Goal: Complete application form

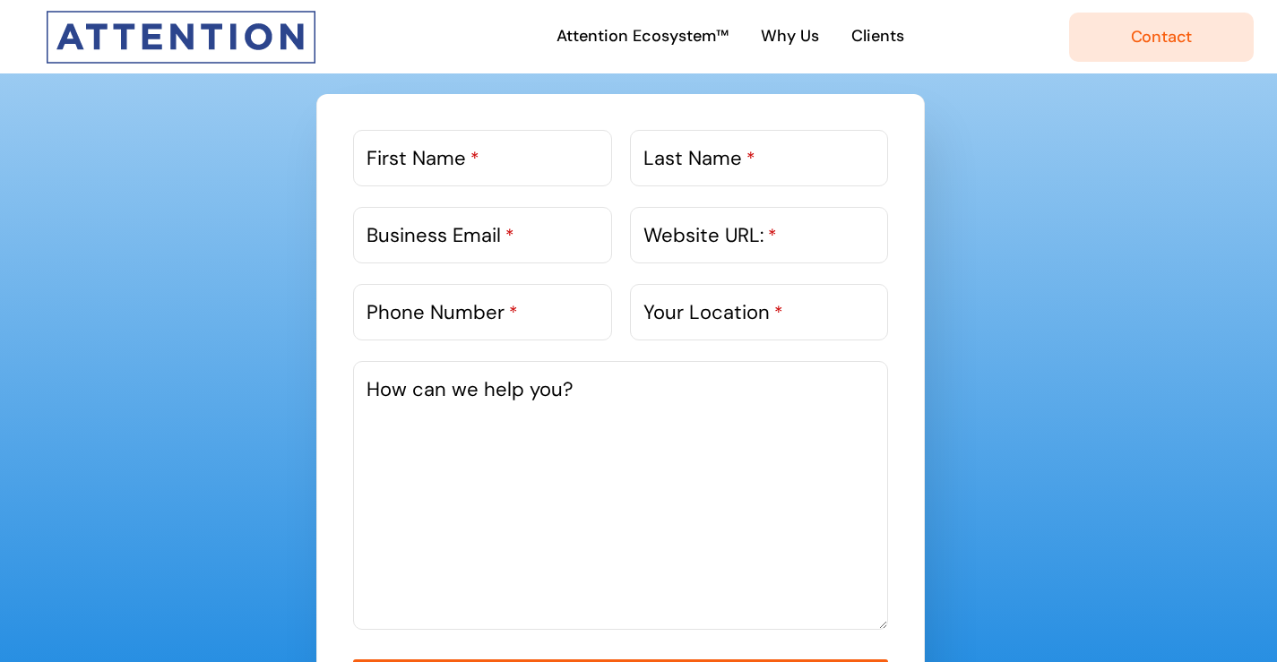
scroll to position [807, 0]
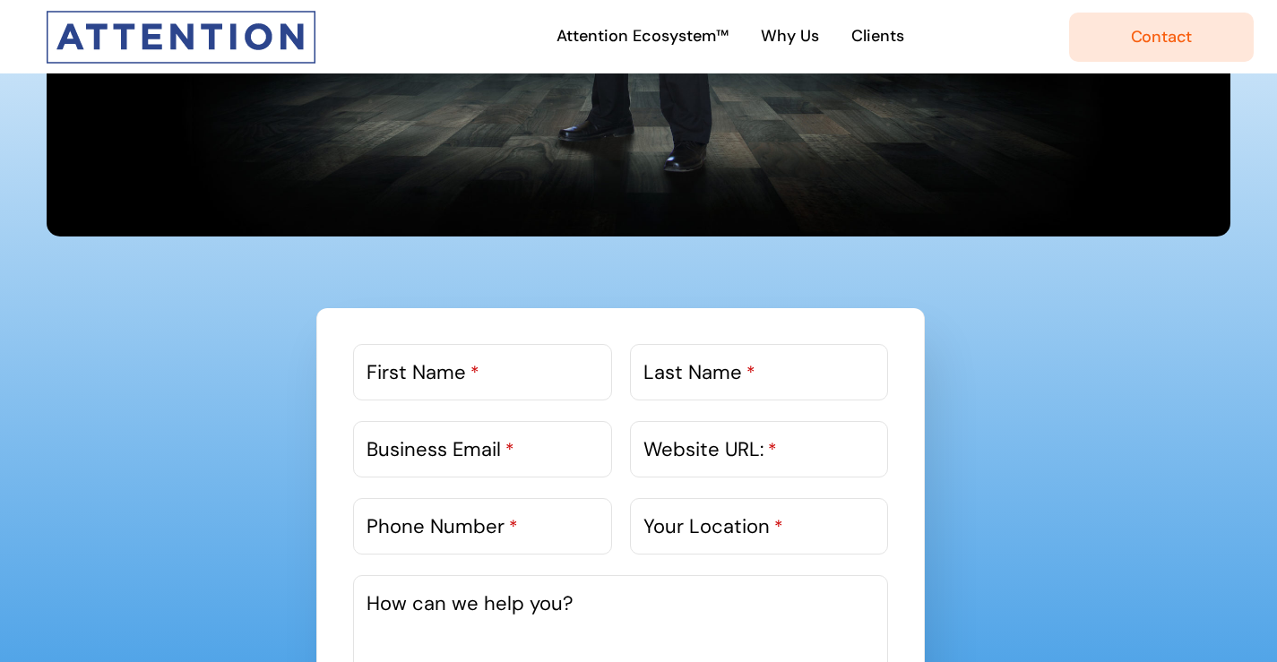
click at [406, 373] on label "First Name *" at bounding box center [423, 373] width 113 height 30
click at [406, 373] on input "First Name *" at bounding box center [482, 372] width 258 height 56
type input "[PERSON_NAME]"
click at [679, 384] on label "Last Name *" at bounding box center [700, 373] width 112 height 30
click at [679, 384] on input "Last Name *" at bounding box center [759, 372] width 258 height 56
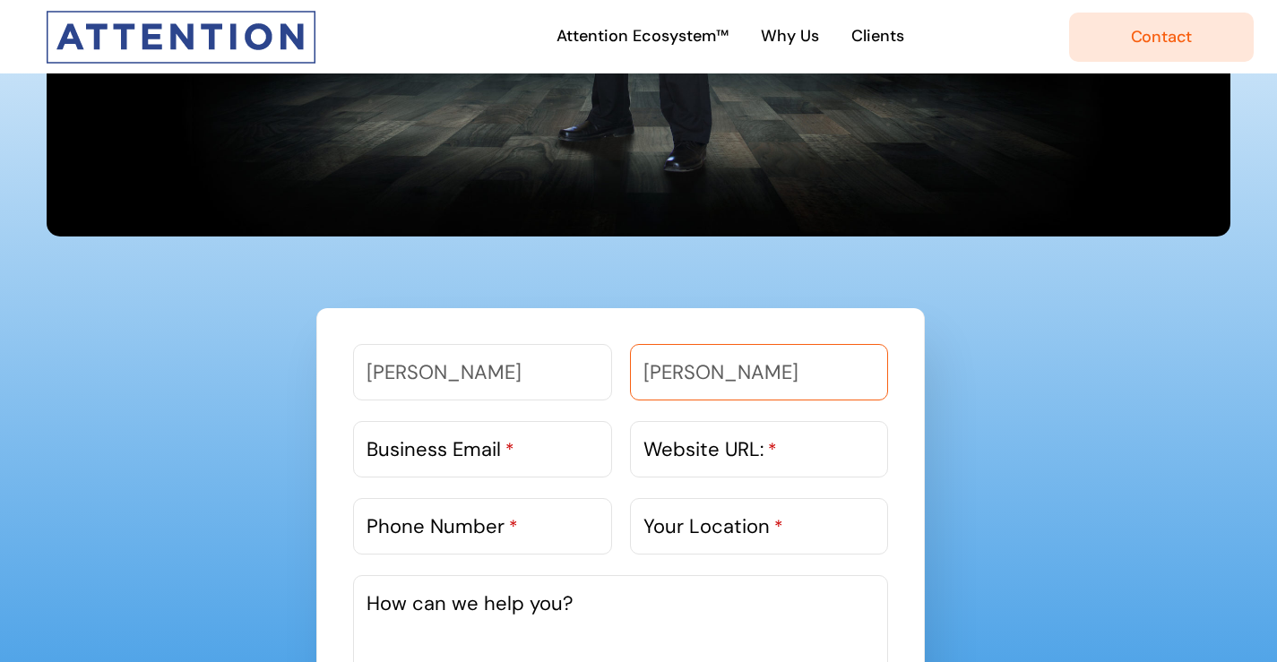
type input "[PERSON_NAME]"
click at [506, 440] on span "*" at bounding box center [509, 449] width 9 height 23
click at [506, 440] on input "Business Email *" at bounding box center [482, 449] width 258 height 56
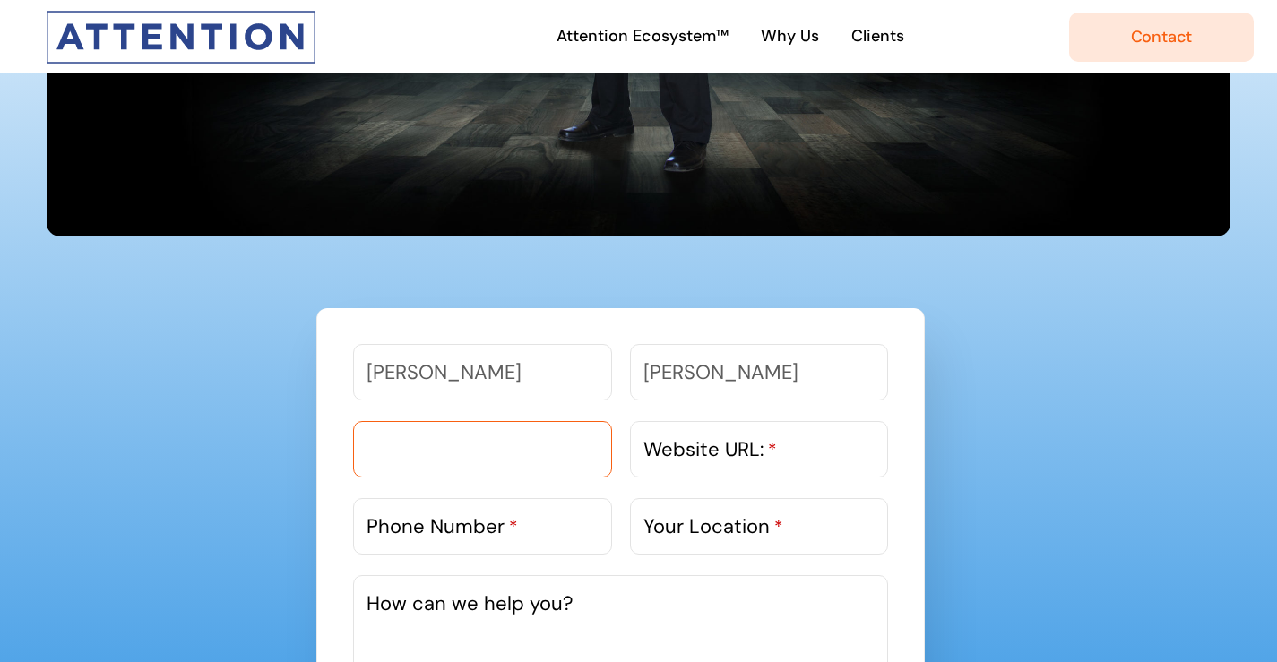
paste input "[EMAIL_ADDRESS][DOMAIN_NAME]"
type input "[EMAIL_ADDRESS][DOMAIN_NAME]"
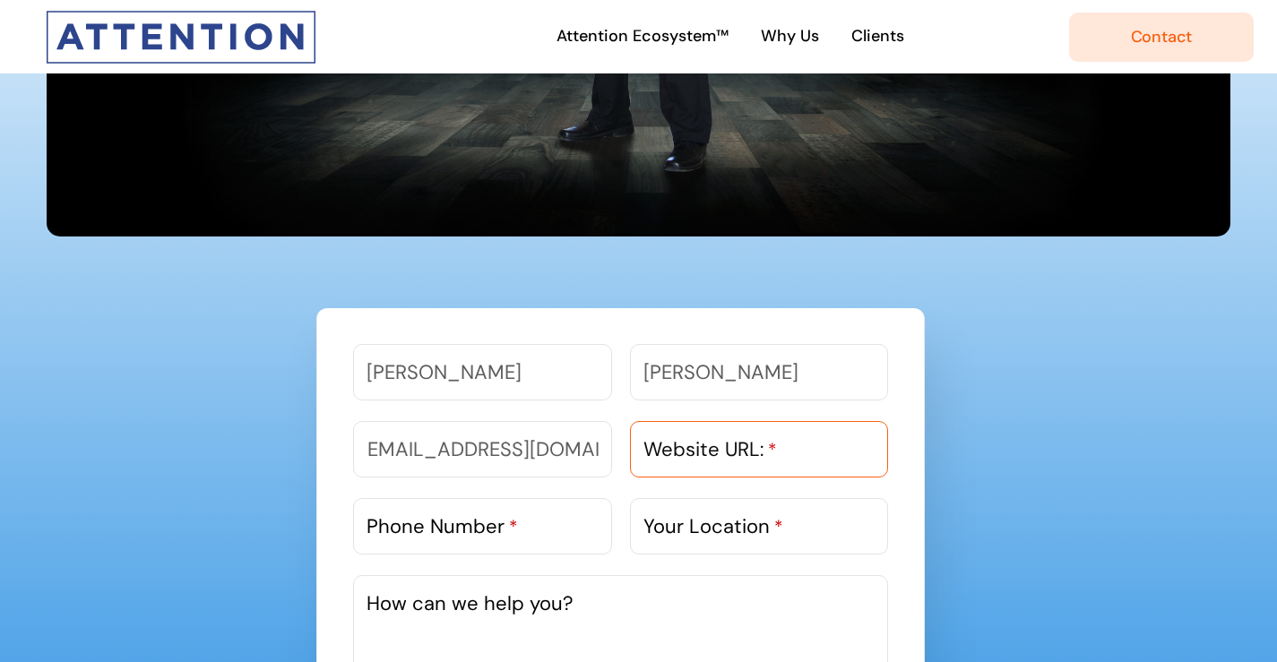
click at [671, 474] on input "Website URL: *" at bounding box center [759, 449] width 258 height 56
paste input "[URL][DOMAIN_NAME]"
type input "[URL][DOMAIN_NAME]"
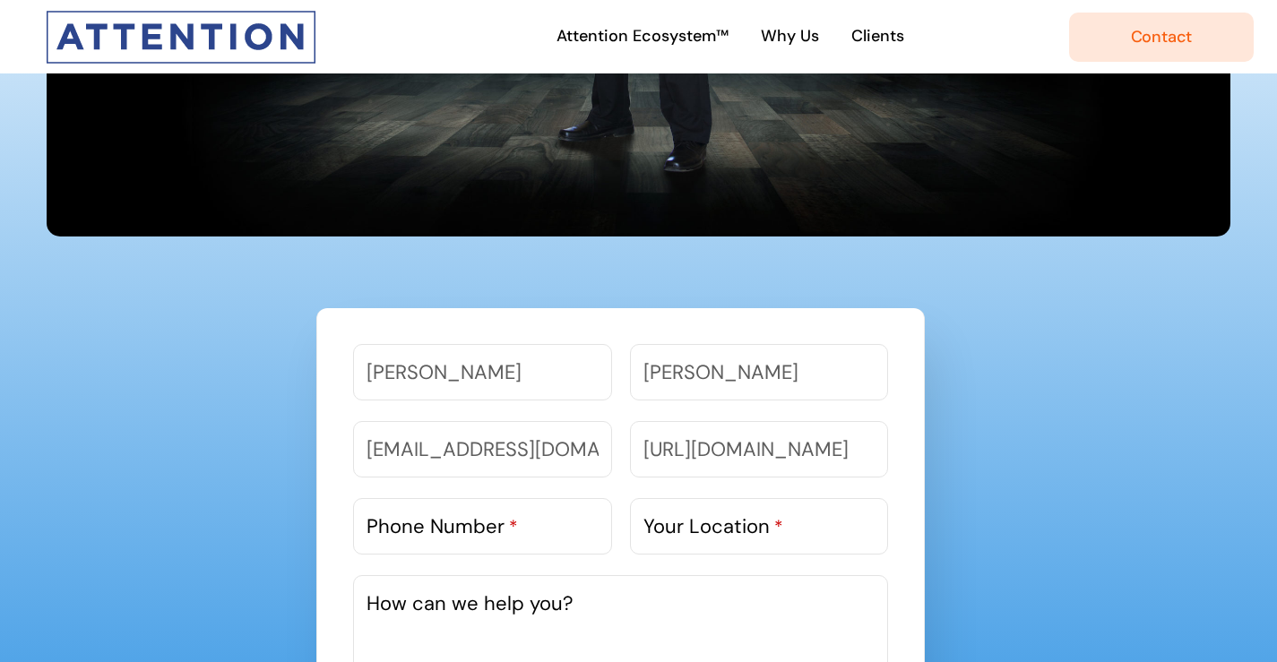
click at [434, 529] on label "Phone Number *" at bounding box center [442, 527] width 151 height 30
click at [434, 529] on input "Phone Number *" at bounding box center [482, 526] width 258 height 56
paste input "9818303983"
type input "9818303983"
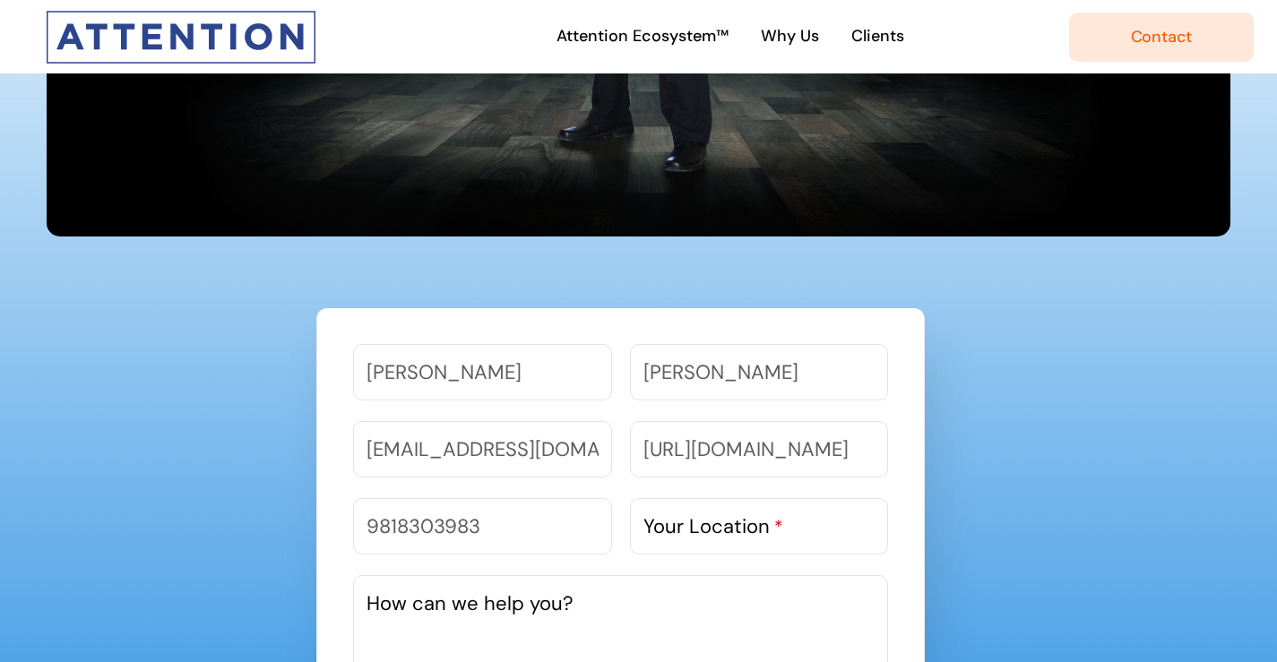
click at [683, 525] on label "Your Location *" at bounding box center [714, 527] width 140 height 30
click at [683, 525] on input "Your Location *" at bounding box center [759, 526] width 258 height 56
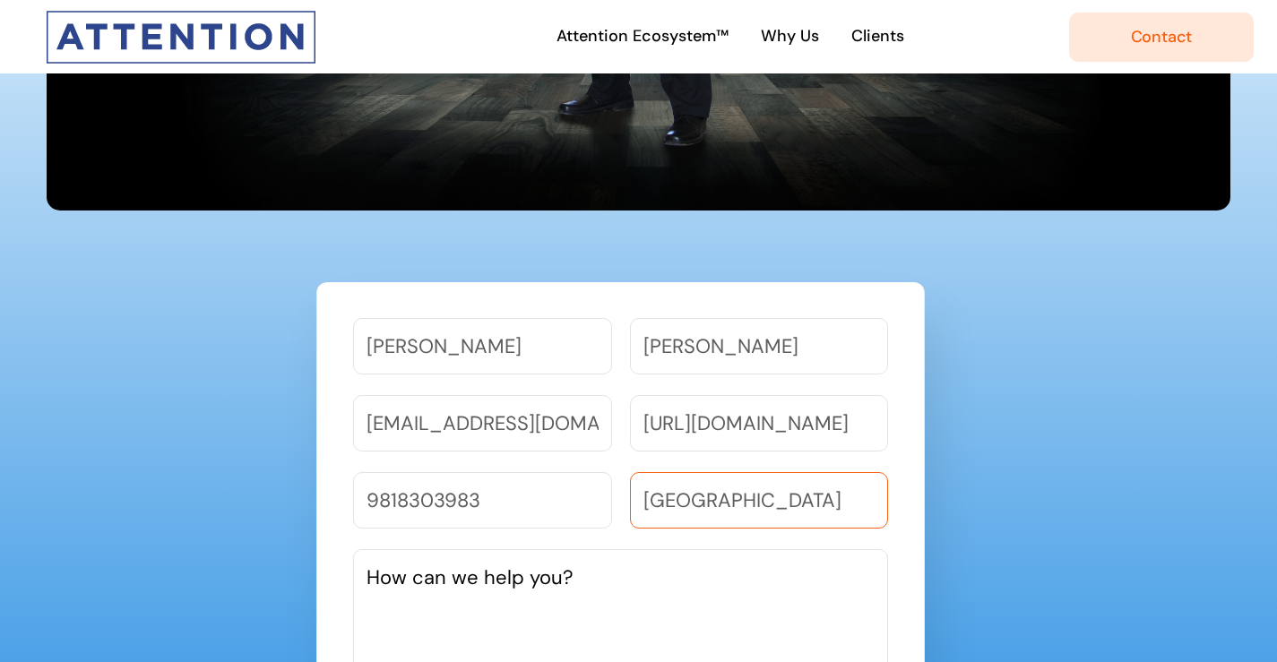
scroll to position [986, 0]
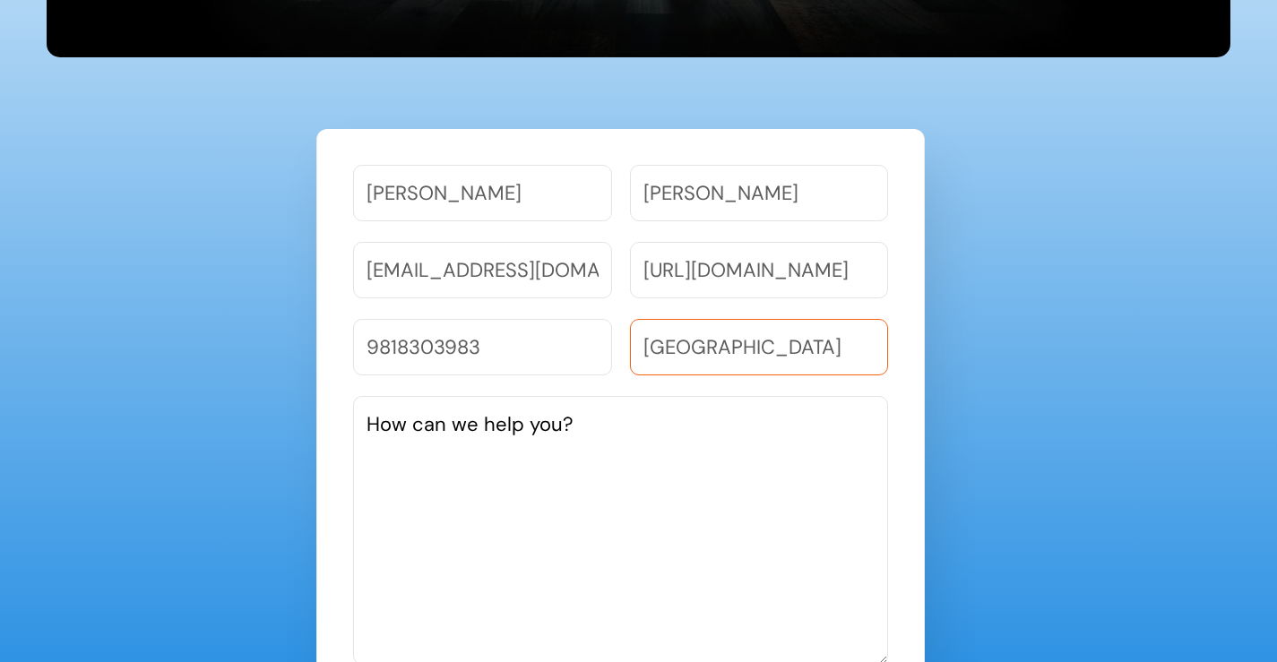
type input "[GEOGRAPHIC_DATA]"
click at [489, 466] on textarea "How can we help you?" at bounding box center [620, 530] width 535 height 269
click at [355, 502] on textarea "How can we help you?" at bounding box center [620, 530] width 535 height 269
click at [397, 482] on textarea "How can we help you?" at bounding box center [620, 530] width 535 height 269
paste textarea "Agency Partnership I had a look at your Website and noticed you are in a simila…"
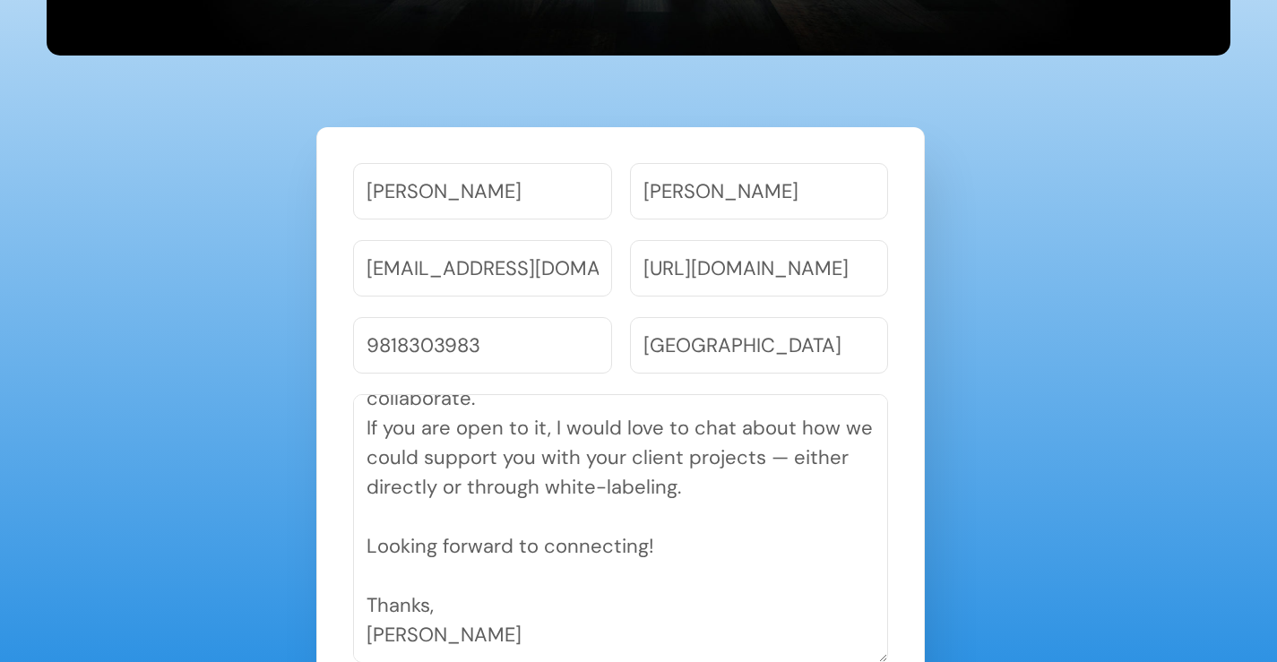
scroll to position [1257, 0]
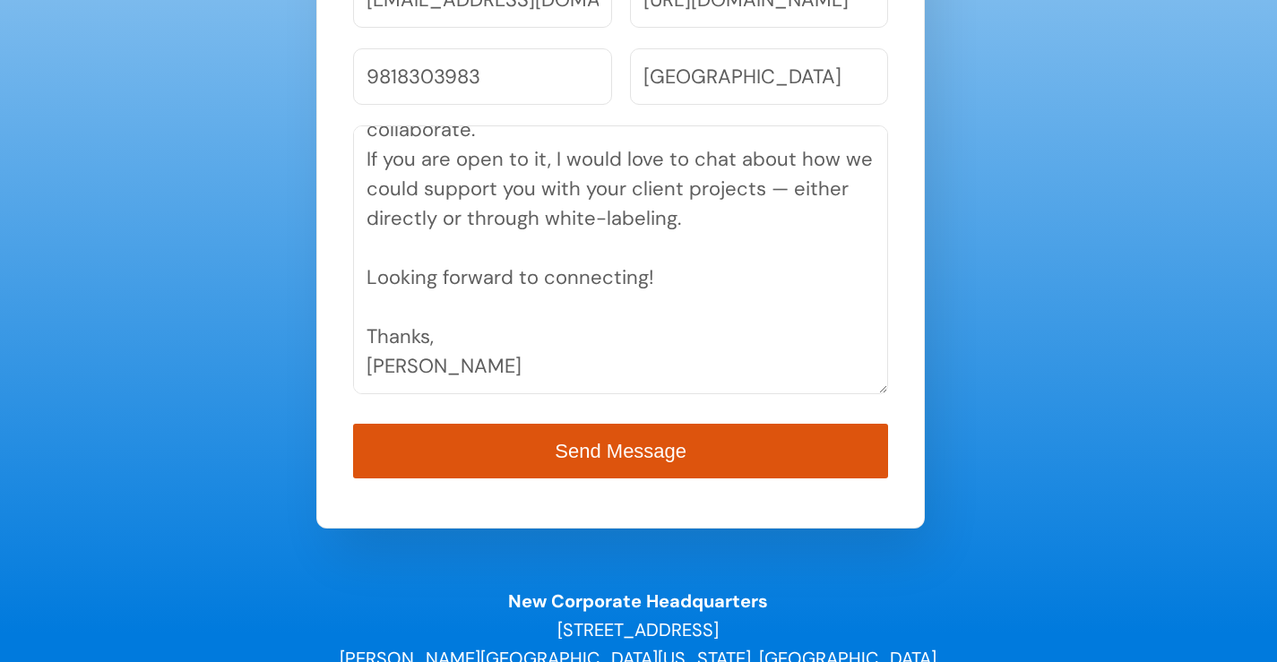
type textarea "Agency Partnership I had a look at your Website and noticed you are in a simila…"
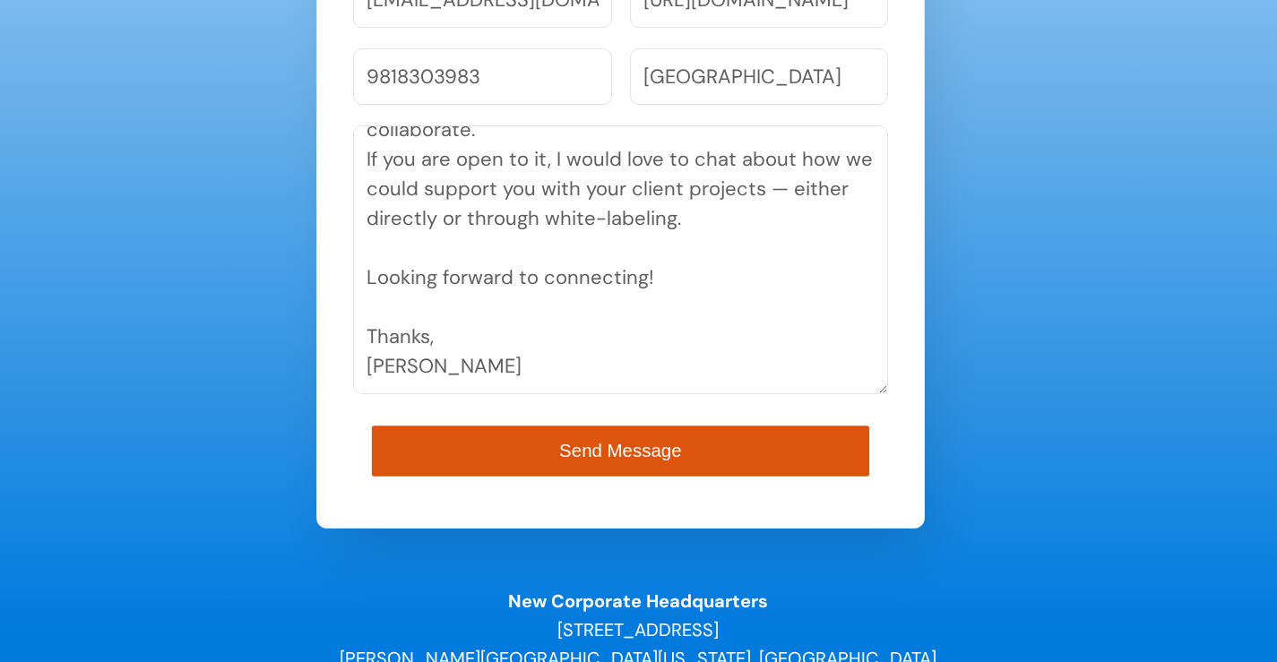
click at [664, 441] on span "Send Message" at bounding box center [620, 451] width 122 height 21
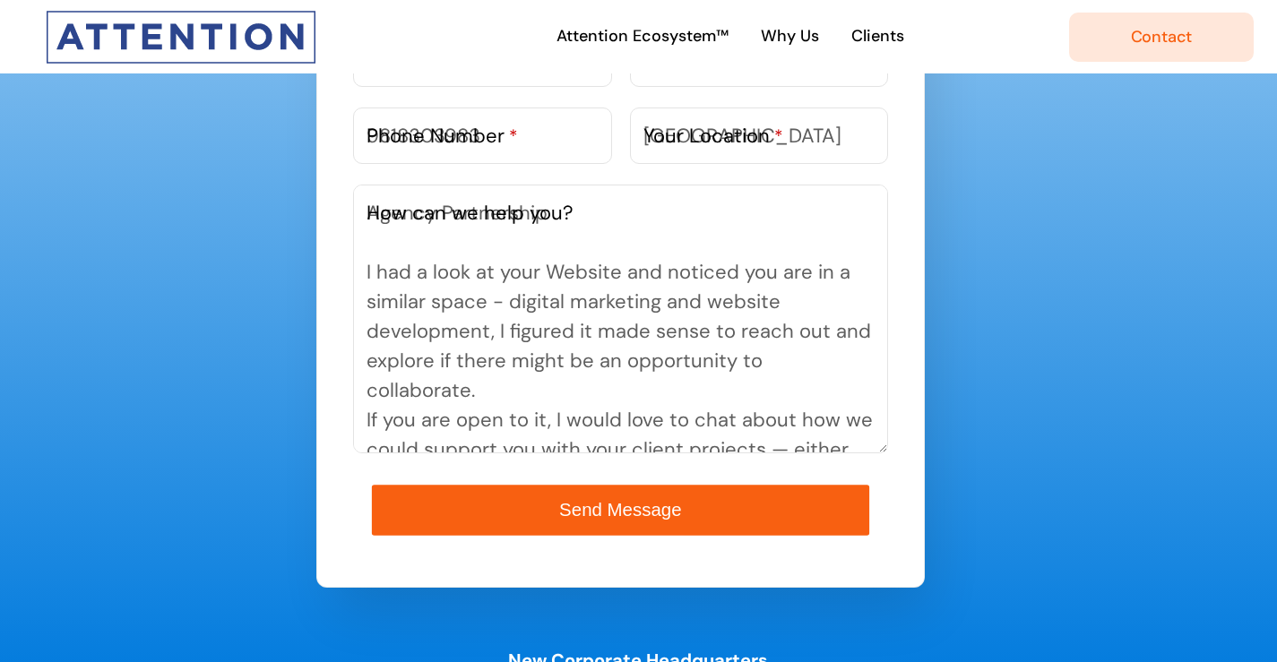
scroll to position [1200, 0]
